Goal: Information Seeking & Learning: Learn about a topic

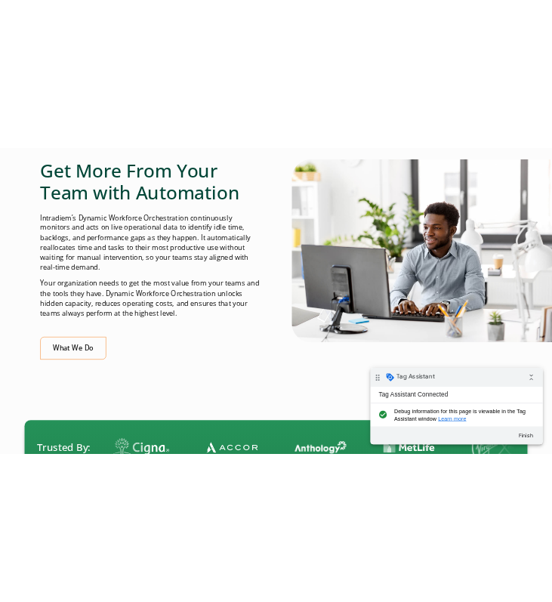
scroll to position [469, 0]
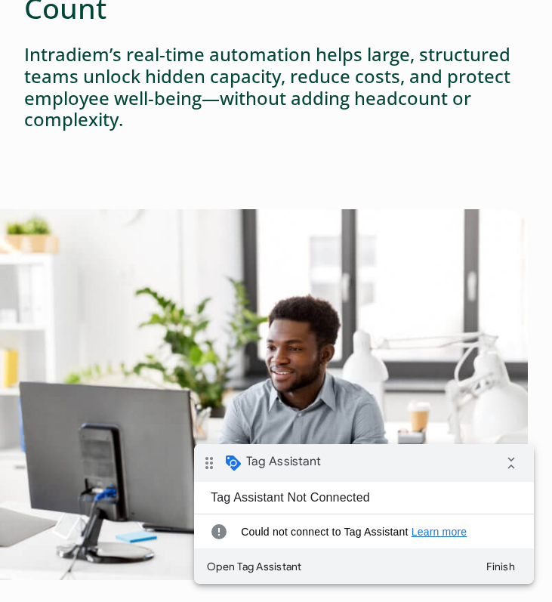
scroll to position [162, 0]
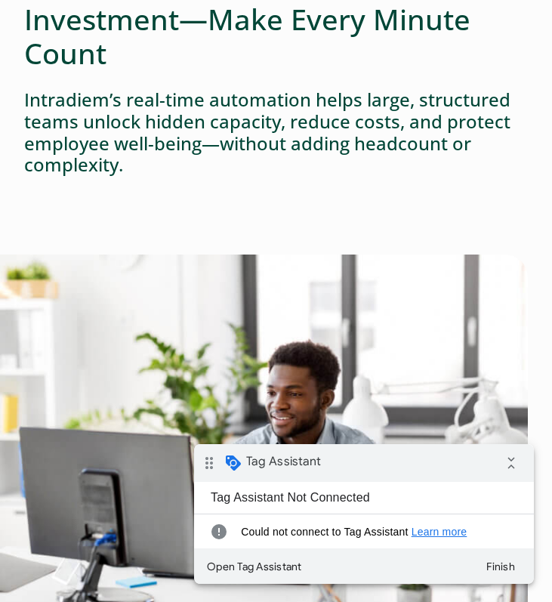
click at [403, 100] on h4 "Intradiem’s real-time automation helps large, structured teams unlock hidden ca…" at bounding box center [276, 132] width 504 height 87
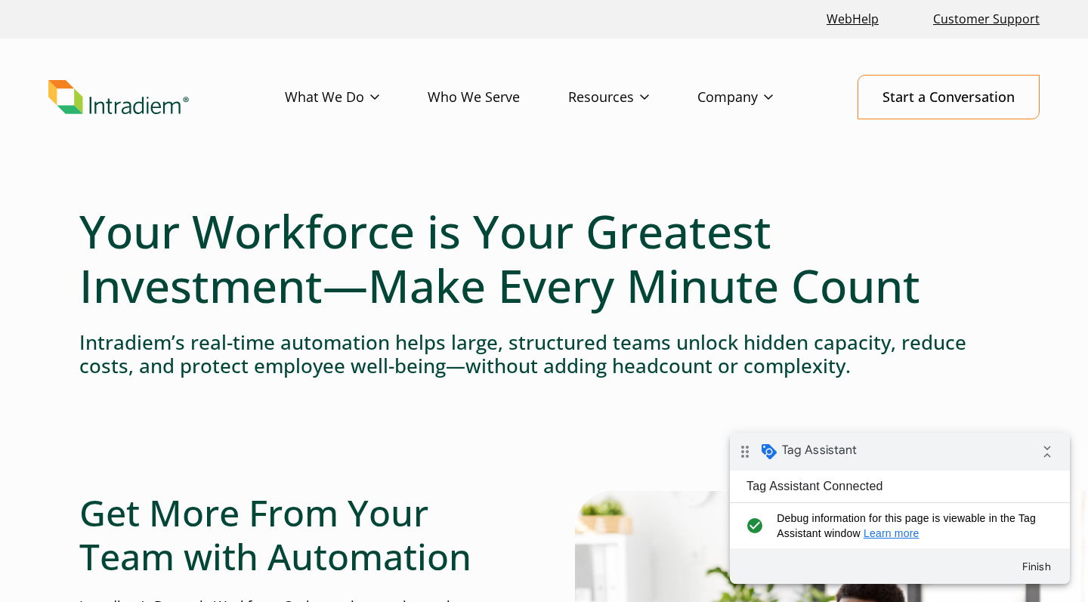
click at [618, 254] on h1 "Your Workforce is Your Greatest Investment—Make Every Minute Count" at bounding box center [543, 258] width 929 height 109
click at [572, 233] on h1 "Your Workforce is Your Greatest Investment—Make Every Minute Count" at bounding box center [543, 258] width 929 height 109
click at [585, 139] on header "Menu What We Do Platform Who We Serve Resources Blog Events & Webinars News Suc…" at bounding box center [544, 109] width 1088 height 141
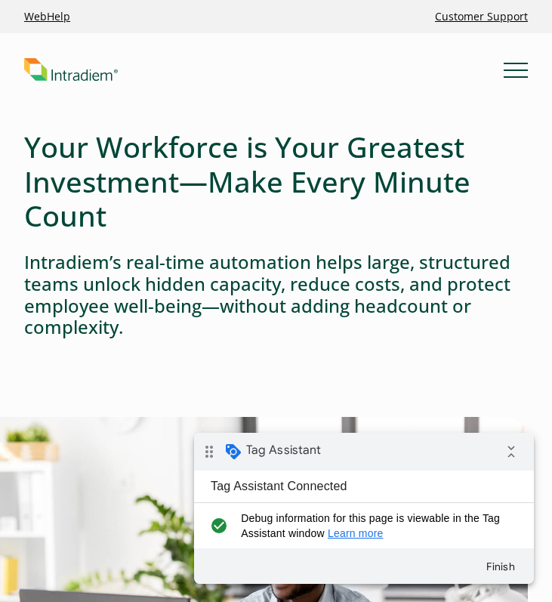
click at [392, 85] on header "Menu What We Do Platform Who We Serve Resources Blog Events & Webinars News Suc…" at bounding box center [276, 81] width 552 height 97
